Goal: Task Accomplishment & Management: Manage account settings

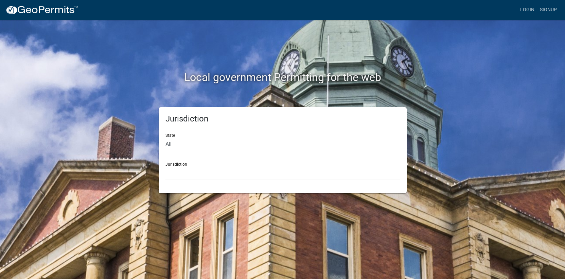
select select "[US_STATE]"
drag, startPoint x: 0, startPoint y: 0, endPoint x: 199, endPoint y: 169, distance: 261.0
click at [199, 169] on select "[GEOGRAPHIC_DATA], [US_STATE][PERSON_NAME][GEOGRAPHIC_DATA], [US_STATE][PERSON_…" at bounding box center [283, 173] width 235 height 14
click at [193, 174] on select "[GEOGRAPHIC_DATA], [US_STATE][PERSON_NAME][GEOGRAPHIC_DATA], [US_STATE][PERSON_…" at bounding box center [283, 173] width 235 height 14
click at [187, 168] on select "[GEOGRAPHIC_DATA], [US_STATE][PERSON_NAME][GEOGRAPHIC_DATA], [US_STATE][PERSON_…" at bounding box center [283, 173] width 235 height 14
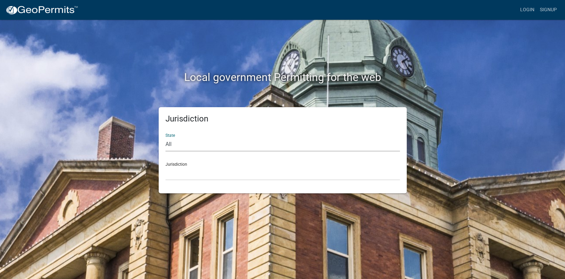
click at [187, 143] on select "All [US_STATE] [US_STATE] [US_STATE] [US_STATE] [US_STATE] [US_STATE] [US_STATE…" at bounding box center [283, 144] width 235 height 14
click at [166, 137] on select "All [US_STATE] [US_STATE] [US_STATE] [US_STATE] [US_STATE] [US_STATE] [US_STATE…" at bounding box center [283, 144] width 235 height 14
click at [182, 167] on select "[GEOGRAPHIC_DATA], [US_STATE][PERSON_NAME][GEOGRAPHIC_DATA], [US_STATE][PERSON_…" at bounding box center [283, 173] width 235 height 14
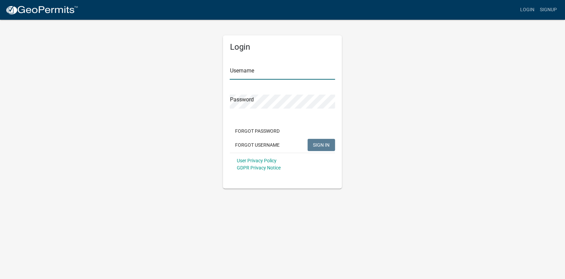
type input "Trans2023"
click at [323, 145] on span "SIGN IN" at bounding box center [321, 144] width 17 height 5
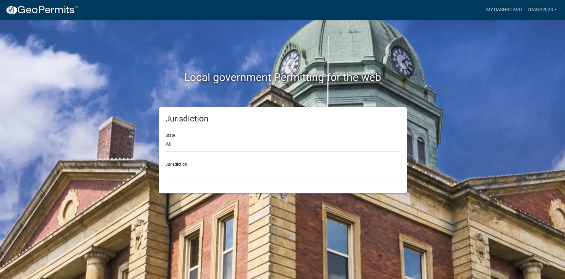
click at [179, 144] on select "All [US_STATE] [US_STATE] [US_STATE] [US_STATE] [US_STATE] [US_STATE] [US_STATE…" at bounding box center [283, 144] width 235 height 14
select select "[US_STATE]"
click at [166, 137] on select "All [US_STATE] [US_STATE] [US_STATE] [US_STATE] [US_STATE] [US_STATE] [US_STATE…" at bounding box center [283, 144] width 235 height 14
click at [178, 176] on select "[GEOGRAPHIC_DATA], [US_STATE][PERSON_NAME][GEOGRAPHIC_DATA], [US_STATE][PERSON_…" at bounding box center [283, 173] width 235 height 14
click at [496, 65] on div "Local government Permitting for the web Jurisdiction State All [US_STATE] [US_S…" at bounding box center [282, 139] width 565 height 279
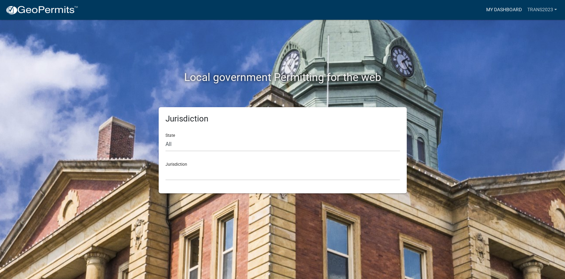
click at [509, 6] on link "My Dashboard" at bounding box center [504, 9] width 41 height 13
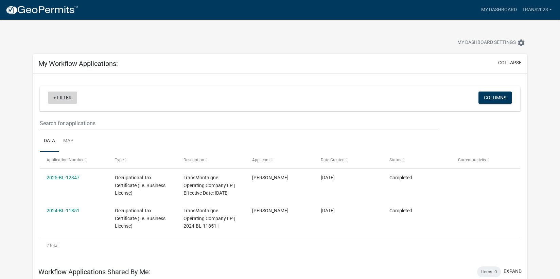
click at [60, 97] on link "+ Filter" at bounding box center [62, 97] width 29 height 12
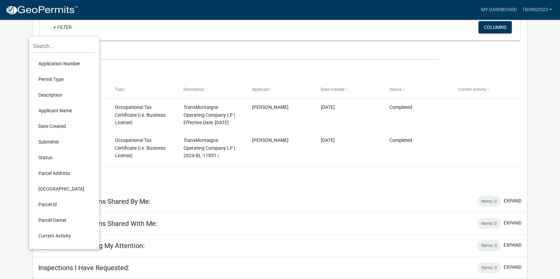
scroll to position [78, 0]
click at [50, 228] on li "Current Activity" at bounding box center [64, 236] width 62 height 16
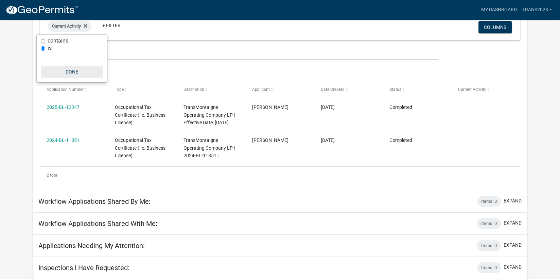
click at [70, 66] on button "Done" at bounding box center [72, 72] width 62 height 12
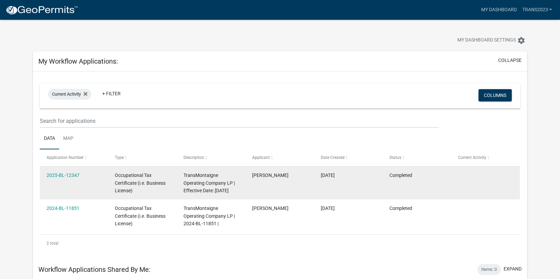
scroll to position [0, 0]
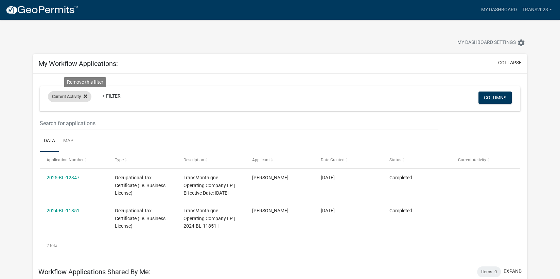
click at [87, 97] on icon at bounding box center [86, 96] width 4 height 4
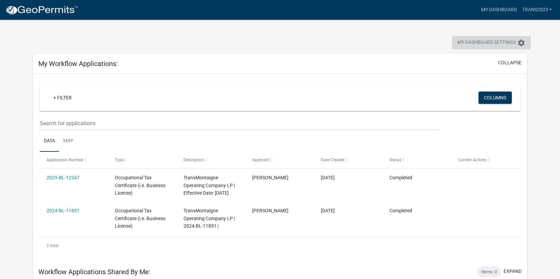
click at [521, 40] on icon "settings" at bounding box center [522, 43] width 8 height 8
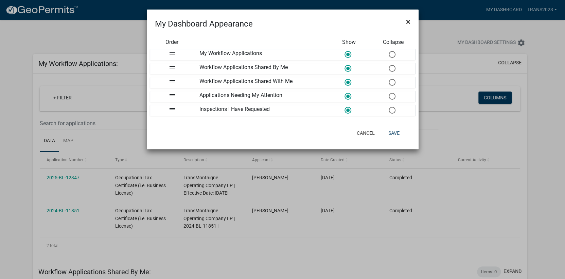
click at [408, 20] on span "×" at bounding box center [408, 22] width 4 height 10
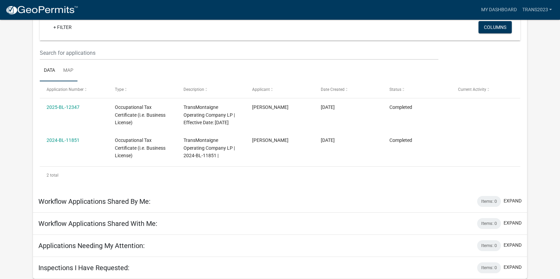
scroll to position [78, 0]
click at [132, 203] on h5 "Workflow Applications Shared By Me:" at bounding box center [94, 201] width 112 height 8
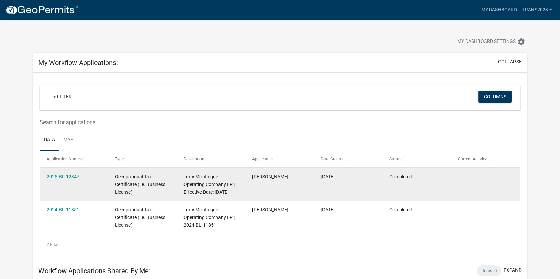
scroll to position [0, 0]
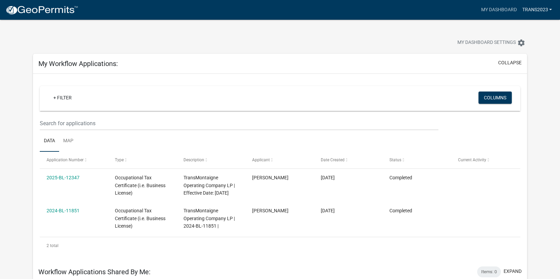
click at [547, 8] on link "Trans2023" at bounding box center [537, 9] width 35 height 13
click at [513, 29] on link "Account" at bounding box center [528, 28] width 54 height 16
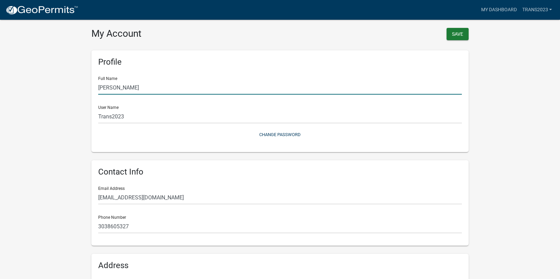
click at [126, 87] on input "[PERSON_NAME]" at bounding box center [280, 88] width 364 height 14
drag, startPoint x: 131, startPoint y: 86, endPoint x: 84, endPoint y: 86, distance: 47.3
click at [84, 86] on wm-user-profile-view "more_horiz My Dashboard Trans2023 Account Logout My Account Save Profile Full N…" at bounding box center [280, 202] width 560 height 388
type input "[PERSON_NAME]"
click at [52, 150] on wm-user-profile-view "more_horiz My Dashboard Trans2023 Account Logout My Account Save Profile Full N…" at bounding box center [280, 202] width 560 height 388
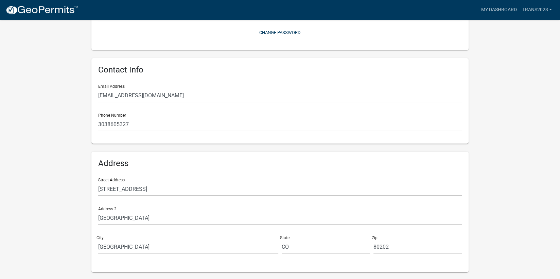
scroll to position [117, 0]
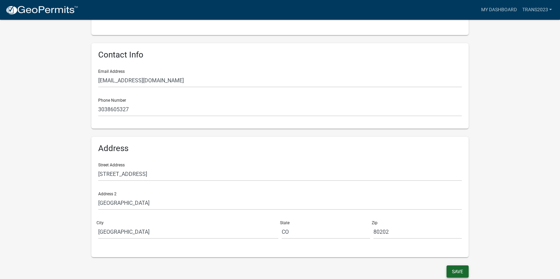
click at [459, 269] on button "Save" at bounding box center [458, 271] width 22 height 12
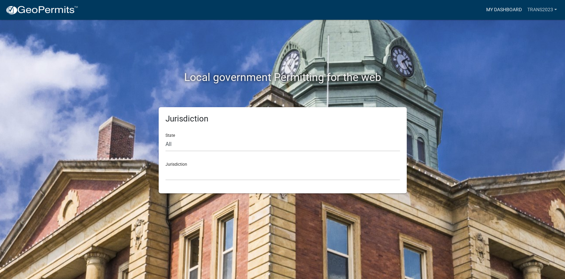
click at [506, 9] on link "My Dashboard" at bounding box center [504, 9] width 41 height 13
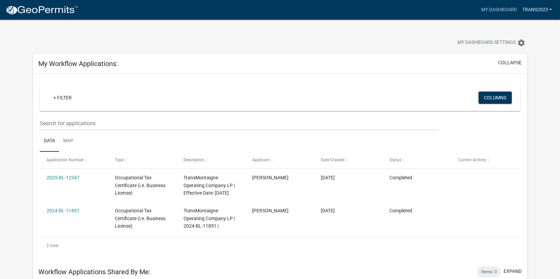
click at [531, 8] on link "Trans2023" at bounding box center [537, 9] width 35 height 13
click at [521, 27] on link "Account" at bounding box center [528, 28] width 54 height 16
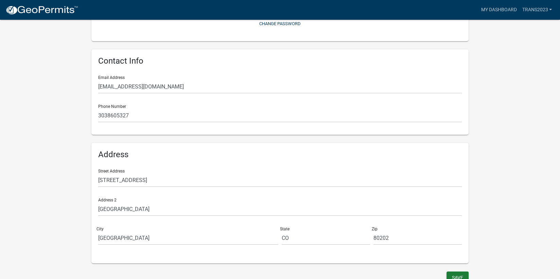
scroll to position [117, 0]
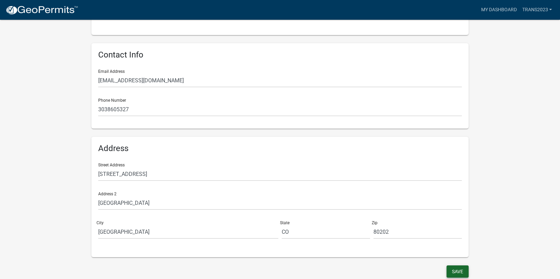
click at [456, 271] on button "Save" at bounding box center [458, 271] width 22 height 12
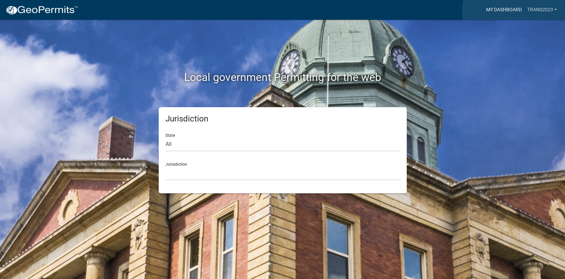
click at [514, 11] on link "My Dashboard" at bounding box center [504, 9] width 41 height 13
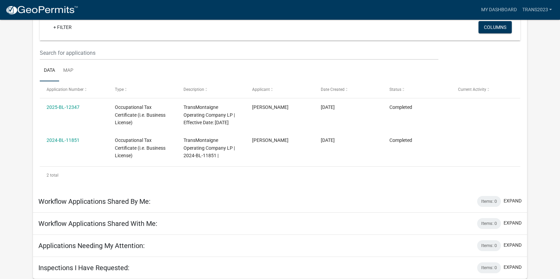
scroll to position [78, 0]
click at [69, 201] on h5 "Workflow Applications Shared By Me:" at bounding box center [94, 201] width 112 height 8
click at [67, 201] on h5 "Workflow Applications Shared By Me:" at bounding box center [94, 201] width 112 height 8
click at [49, 201] on h5 "Workflow Applications Shared By Me:" at bounding box center [94, 201] width 112 height 8
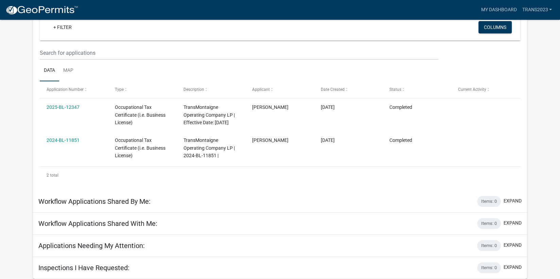
click at [140, 205] on h5 "Workflow Applications Shared By Me:" at bounding box center [94, 201] width 112 height 8
click at [484, 200] on div "Items: 0" at bounding box center [489, 201] width 24 height 11
click at [518, 200] on button "expand" at bounding box center [513, 200] width 18 height 7
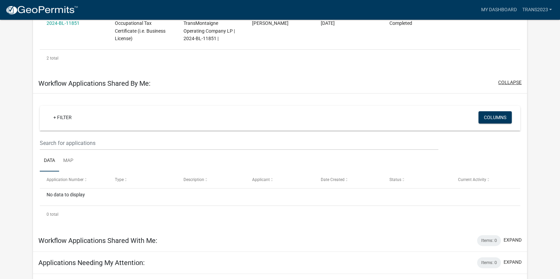
scroll to position [212, 0]
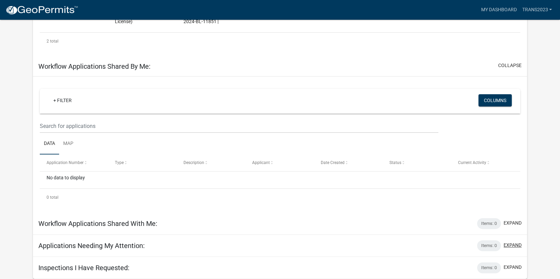
click at [517, 244] on button "expand" at bounding box center [513, 244] width 18 height 7
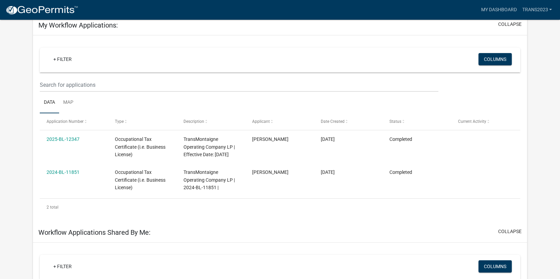
scroll to position [0, 0]
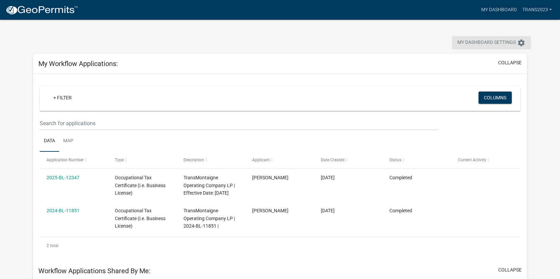
click at [521, 42] on icon "settings" at bounding box center [522, 43] width 8 height 8
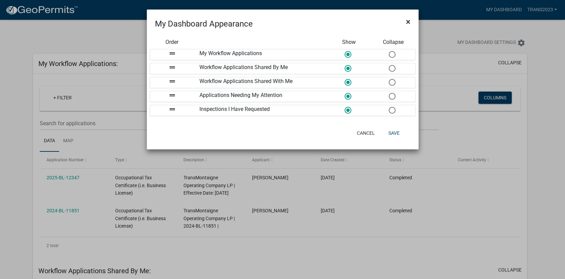
click at [409, 21] on span "×" at bounding box center [408, 22] width 4 height 10
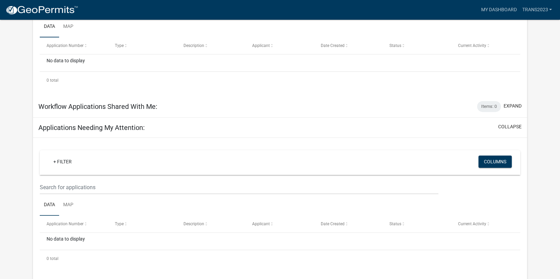
scroll to position [345, 0]
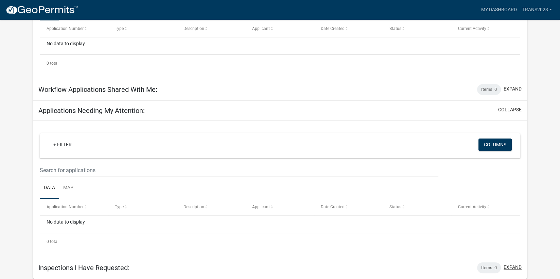
drag, startPoint x: 517, startPoint y: 267, endPoint x: 463, endPoint y: 263, distance: 53.8
click at [518, 267] on button "expand" at bounding box center [513, 267] width 18 height 7
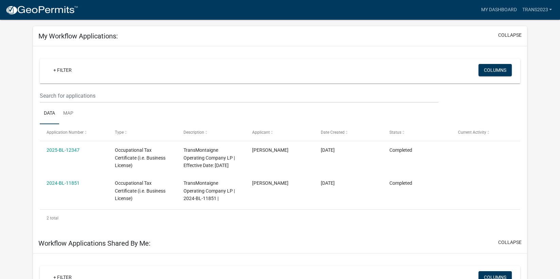
scroll to position [0, 0]
